Goal: Navigation & Orientation: Understand site structure

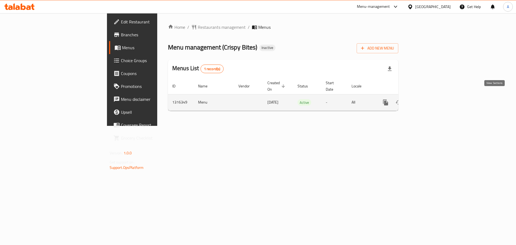
click at [428, 99] on icon "enhanced table" at bounding box center [424, 102] width 6 height 6
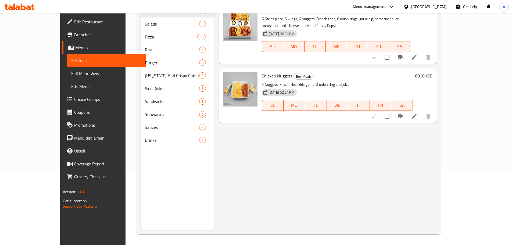
scroll to position [40, 0]
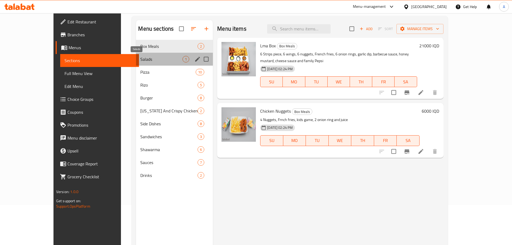
click at [165, 57] on span "Salads" at bounding box center [161, 59] width 42 height 6
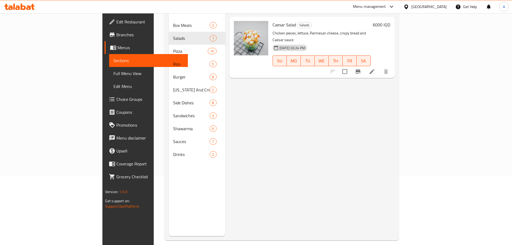
scroll to position [70, 0]
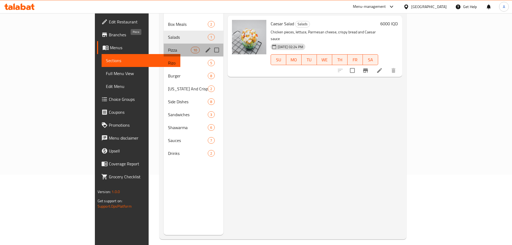
click at [168, 47] on span "Pizza" at bounding box center [179, 50] width 23 height 6
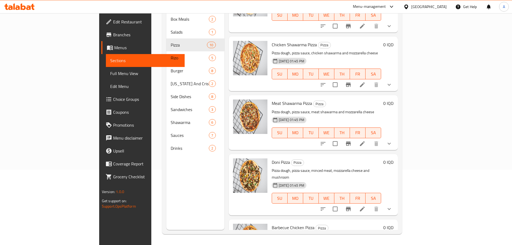
scroll to position [356, 0]
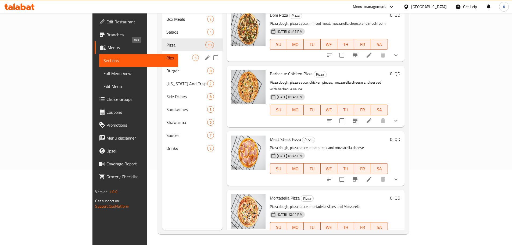
click at [166, 55] on span "Rizo" at bounding box center [179, 58] width 26 height 6
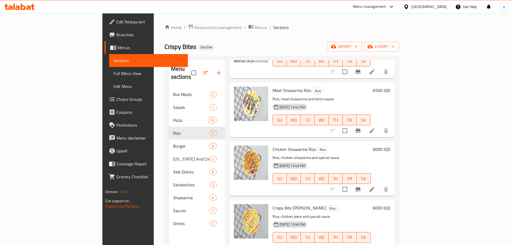
scroll to position [75, 0]
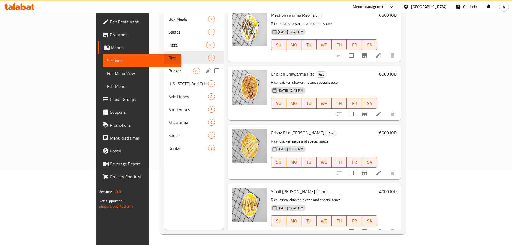
click at [169, 68] on span "Burger" at bounding box center [181, 71] width 24 height 6
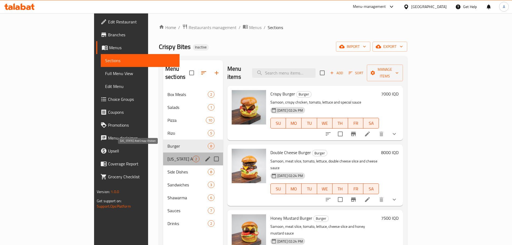
click at [168, 156] on span "[US_STATE] And Crispy Chicken" at bounding box center [180, 159] width 25 height 6
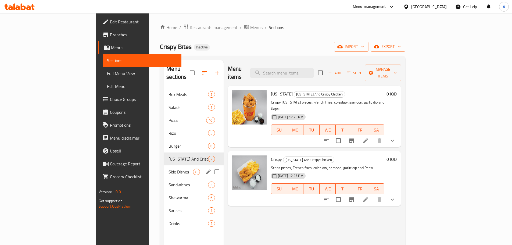
click at [169, 169] on span "Side Dishes" at bounding box center [181, 172] width 24 height 6
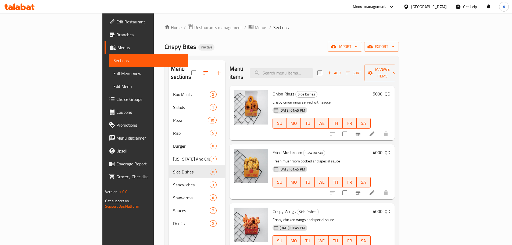
scroll to position [0, 0]
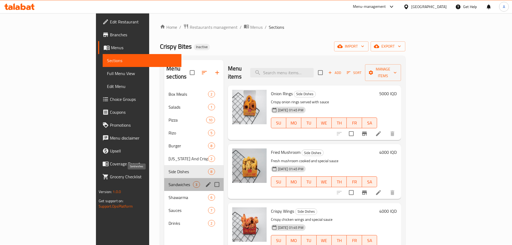
click at [169, 181] on span "Sandwiches" at bounding box center [181, 184] width 24 height 6
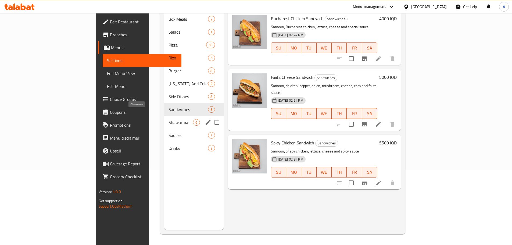
click at [169, 119] on span "Shawarma" at bounding box center [181, 122] width 24 height 6
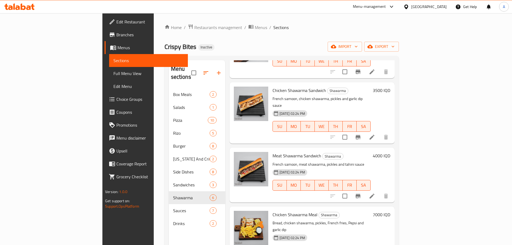
click at [271, 119] on div "[DATE] 02:24 PM SU MO TU WE TH FR SA" at bounding box center [322, 122] width 102 height 29
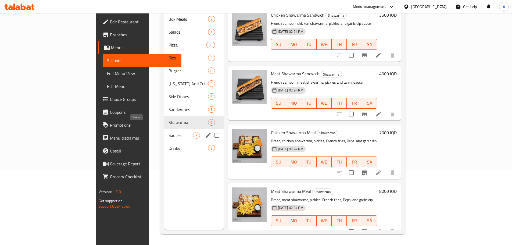
click at [169, 132] on span "Sauces" at bounding box center [181, 135] width 24 height 6
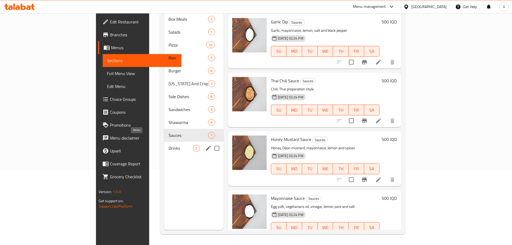
click at [169, 145] on span "Drinks" at bounding box center [181, 148] width 24 height 6
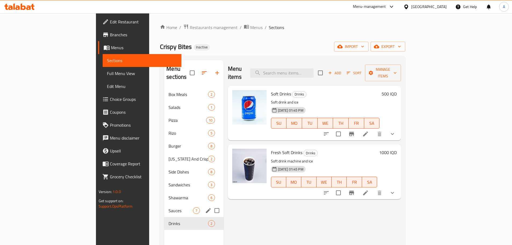
click at [164, 204] on div "Sauces 7" at bounding box center [193, 210] width 59 height 13
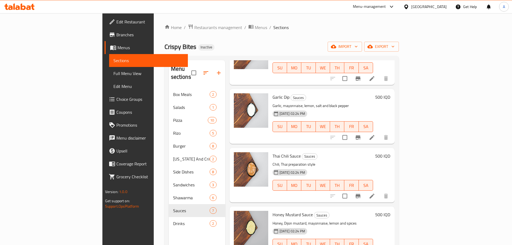
scroll to position [75, 0]
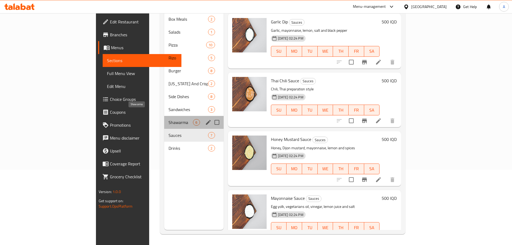
click at [169, 119] on span "Shawarma" at bounding box center [181, 122] width 24 height 6
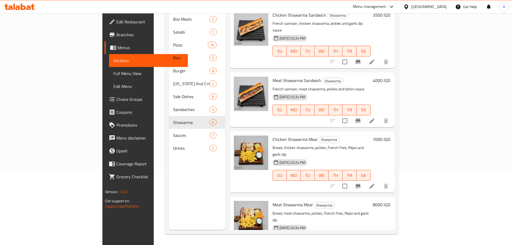
scroll to position [75, 0]
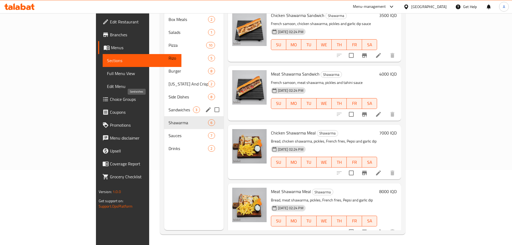
click at [169, 107] on span "Sandwiches" at bounding box center [181, 110] width 24 height 6
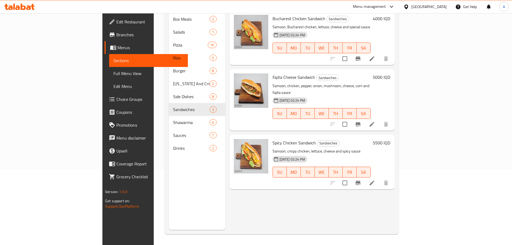
scroll to position [75, 0]
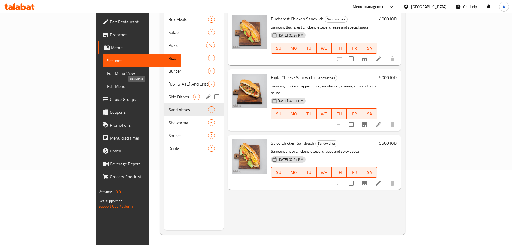
click at [169, 94] on span "Side Dishes" at bounding box center [181, 97] width 24 height 6
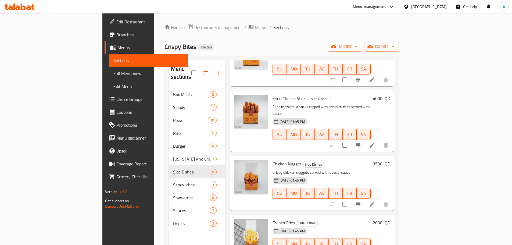
scroll to position [75, 0]
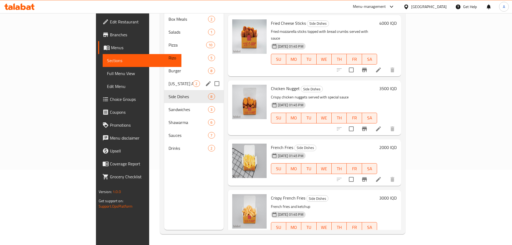
click at [164, 77] on div "[US_STATE] And Crispy Chicken 2" at bounding box center [193, 83] width 59 height 13
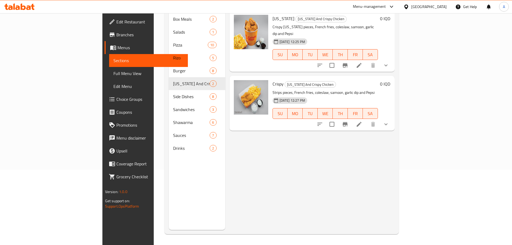
scroll to position [61, 0]
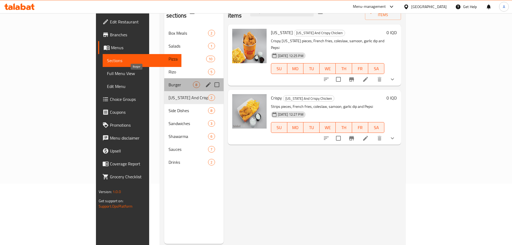
click at [169, 81] on span "Burger" at bounding box center [181, 84] width 24 height 6
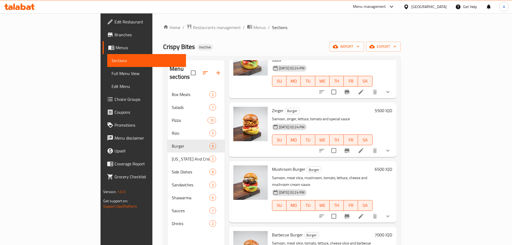
scroll to position [75, 0]
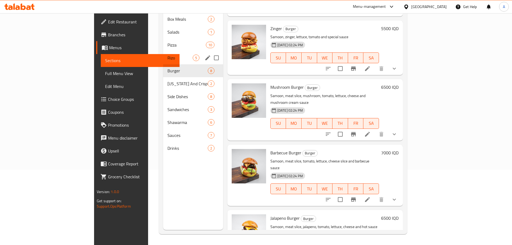
click at [163, 51] on div "[PERSON_NAME] 5" at bounding box center [193, 57] width 60 height 13
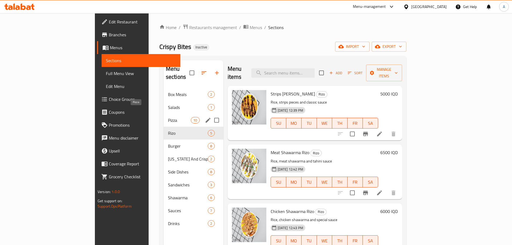
click at [168, 117] on span "Pizza" at bounding box center [179, 120] width 23 height 6
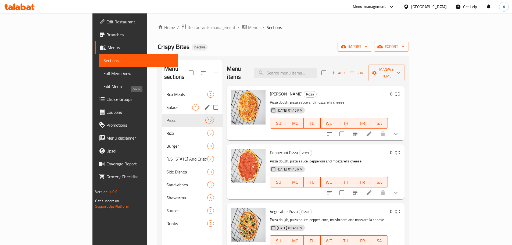
click at [166, 104] on span "Salads" at bounding box center [179, 107] width 26 height 6
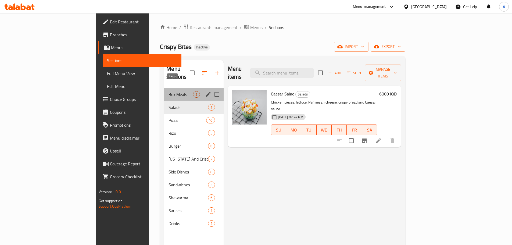
click at [193, 92] on span "2" at bounding box center [196, 94] width 6 height 5
